Goal: Transaction & Acquisition: Book appointment/travel/reservation

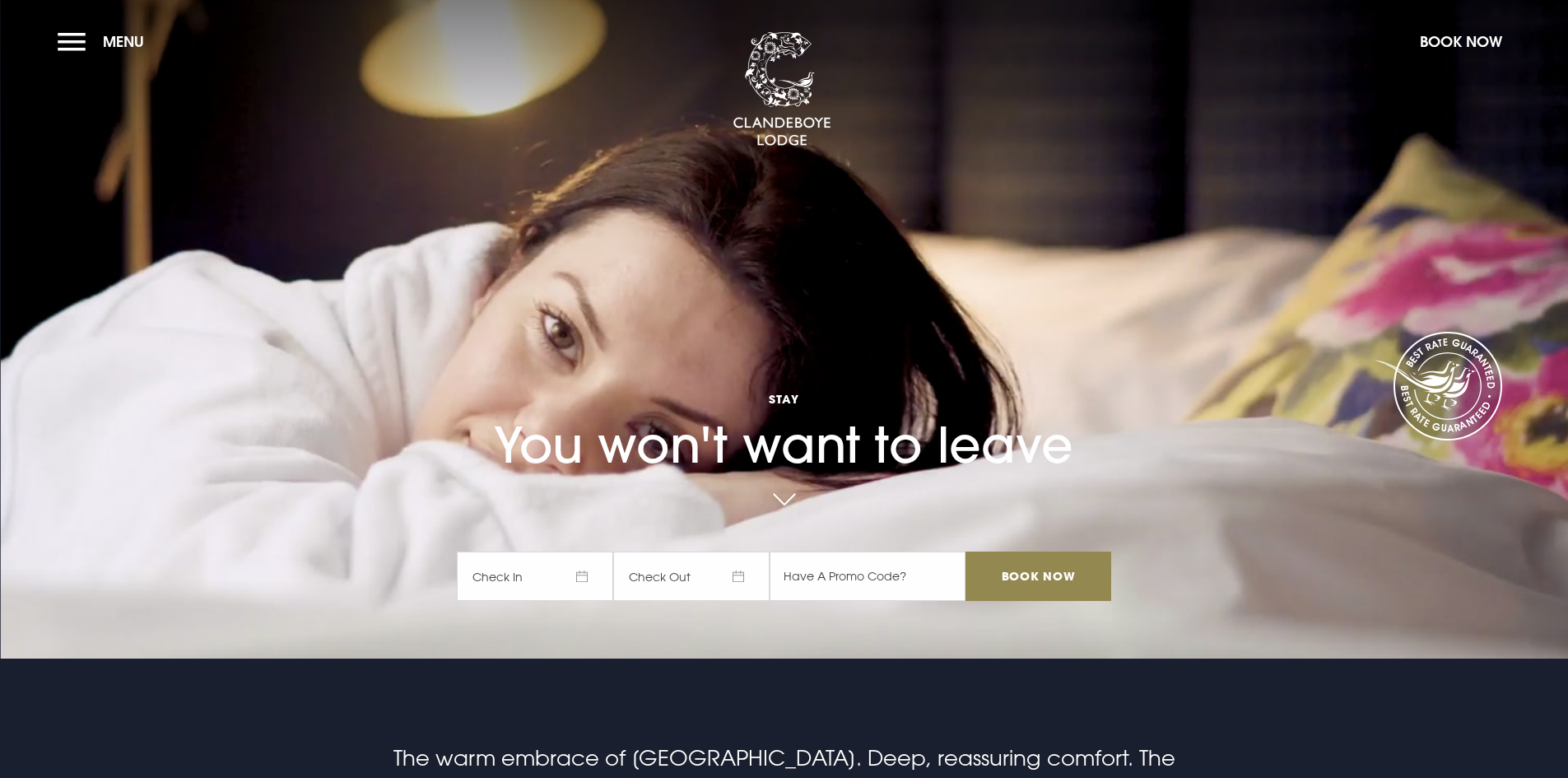
click at [587, 580] on span "Check In" at bounding box center [535, 576] width 157 height 49
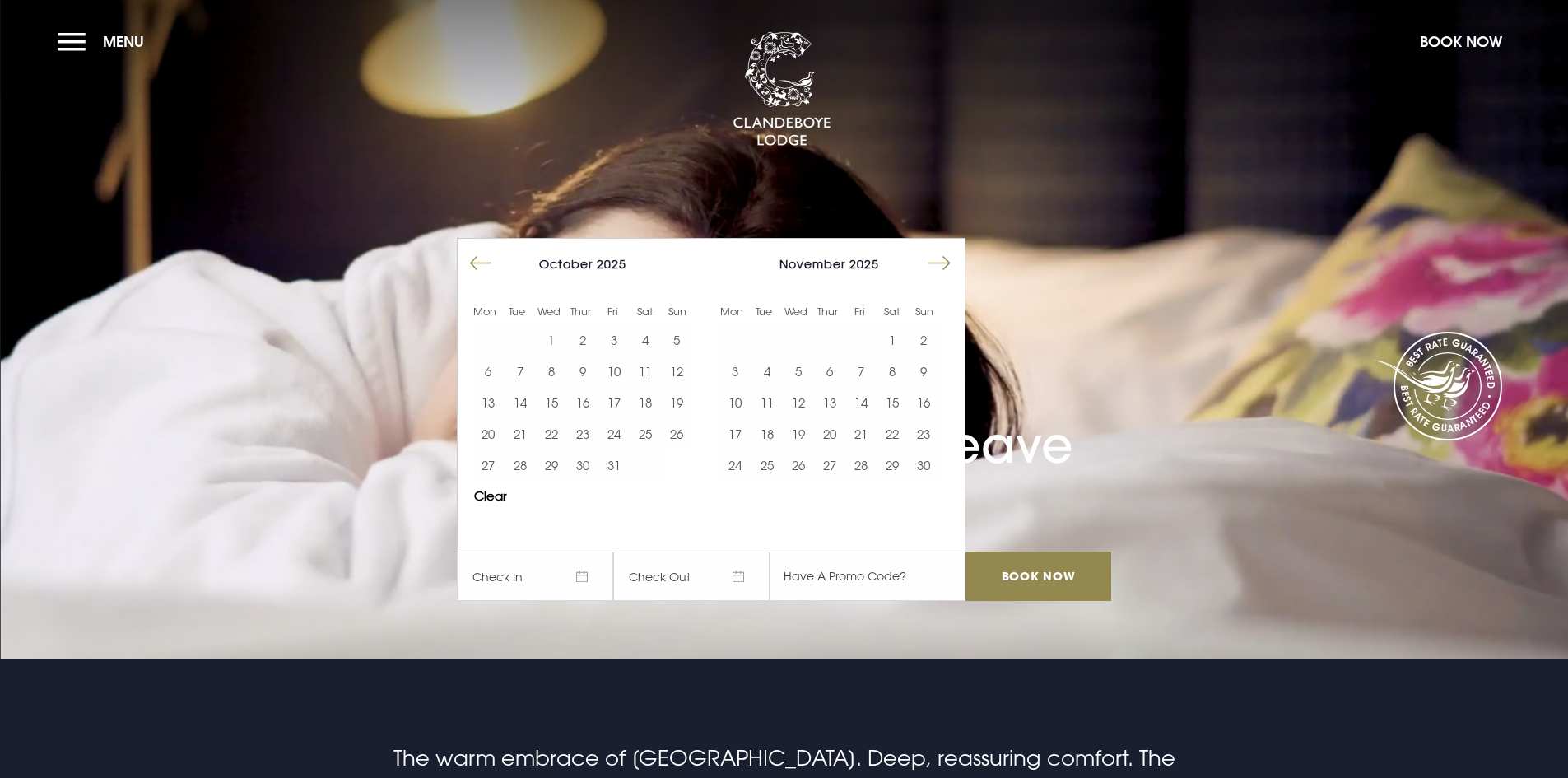
click at [944, 268] on button "Move forward to switch to the next month." at bounding box center [939, 264] width 31 height 31
click at [943, 268] on button "Move forward to switch to the next month." at bounding box center [939, 264] width 31 height 31
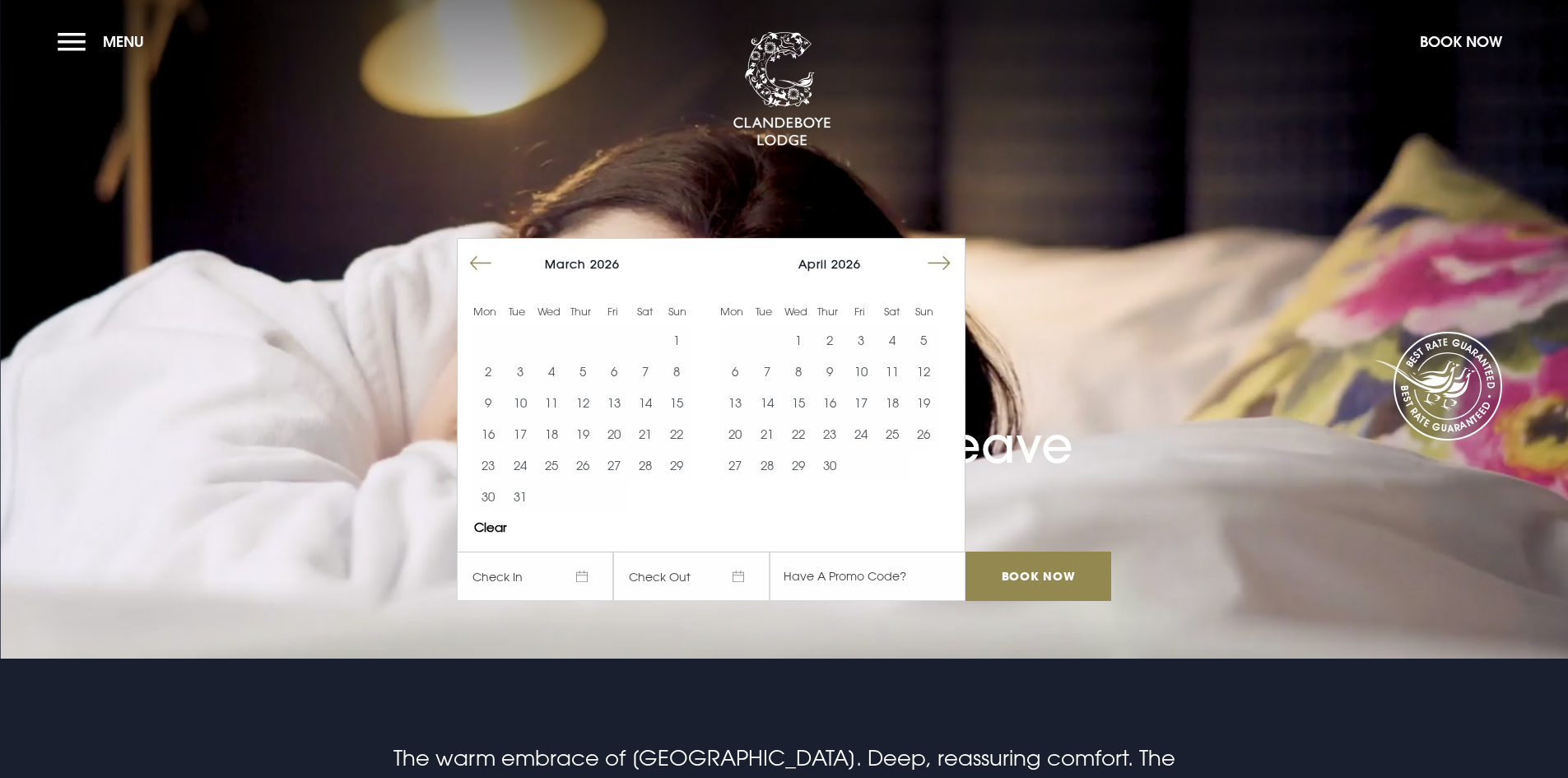
click at [939, 267] on button "Move forward to switch to the next month." at bounding box center [939, 264] width 31 height 31
click at [938, 265] on button "Move forward to switch to the next month." at bounding box center [939, 264] width 31 height 31
click at [874, 432] on button "26" at bounding box center [861, 434] width 31 height 31
click at [895, 434] on button "27" at bounding box center [892, 434] width 31 height 31
click at [1053, 585] on input "Book Now" at bounding box center [1038, 576] width 145 height 49
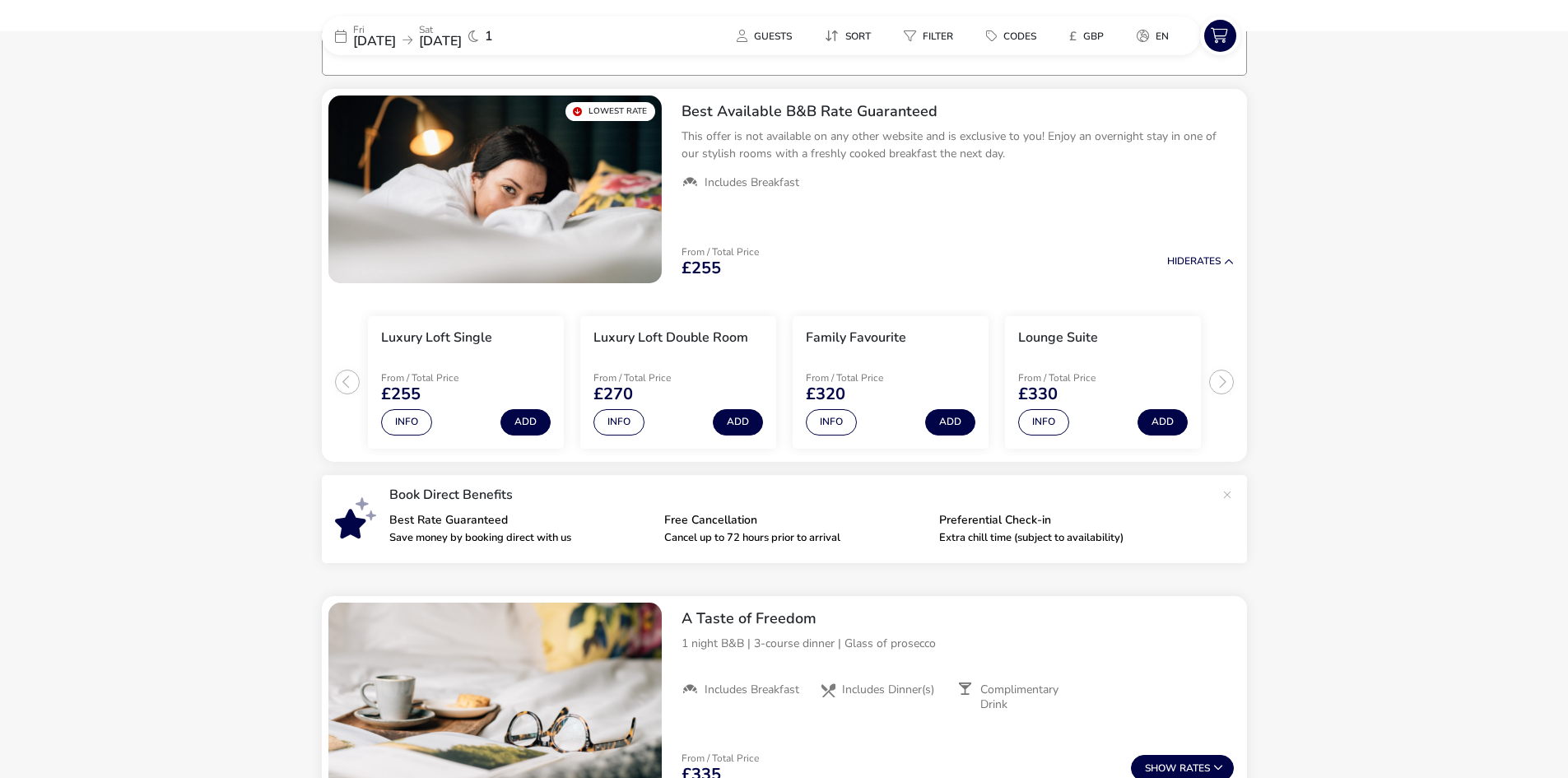
scroll to position [132, 0]
